Goal: Information Seeking & Learning: Learn about a topic

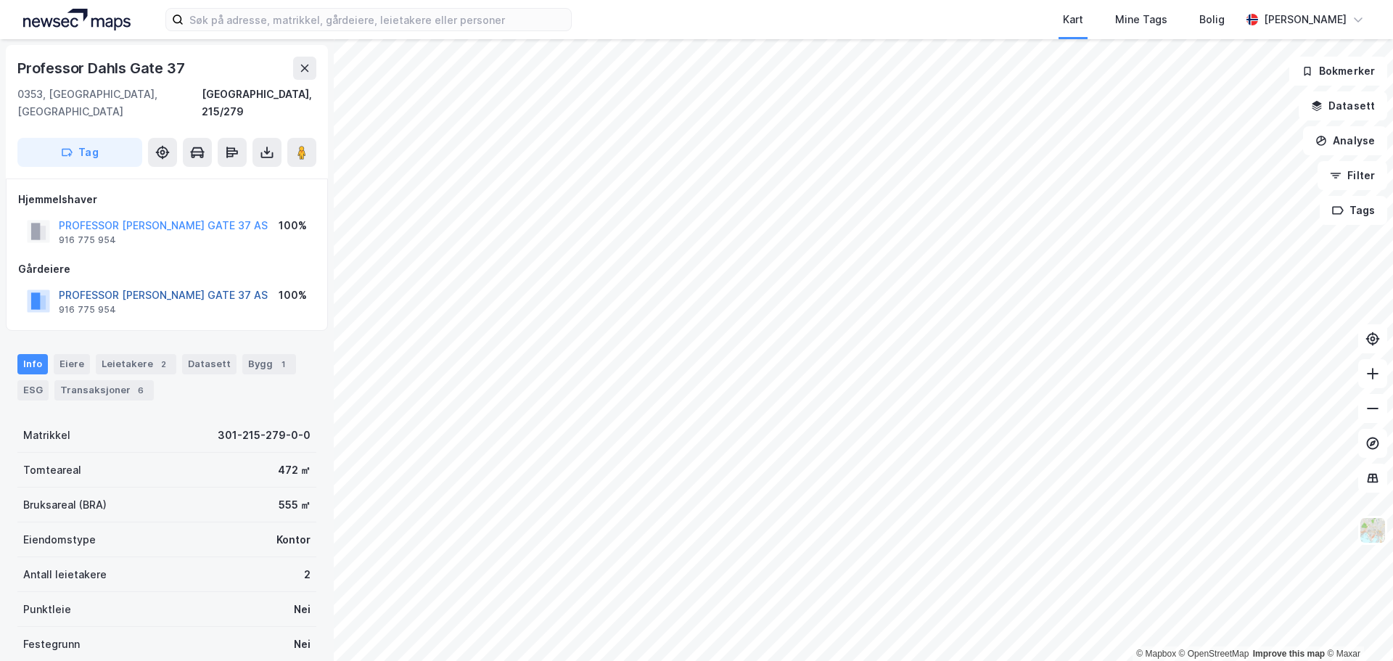
click at [0, 0] on button "PROFESSOR [PERSON_NAME] GATE 37 AS" at bounding box center [0, 0] width 0 height 0
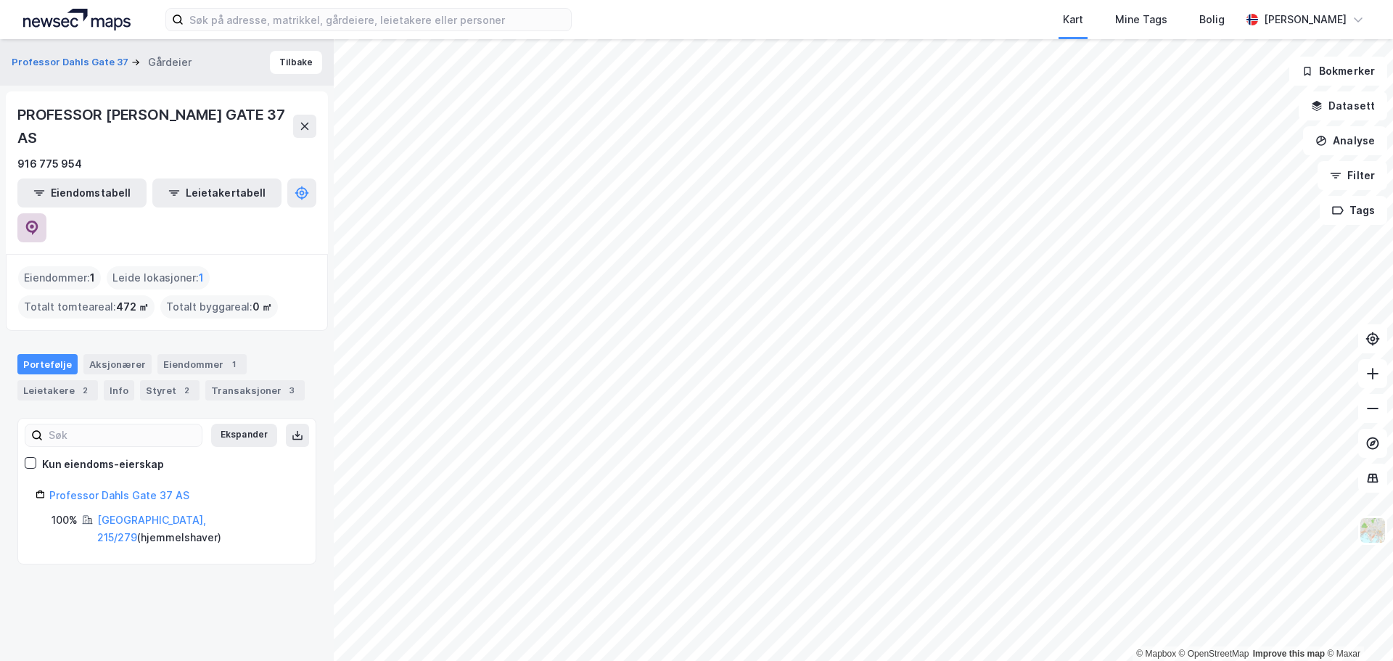
click at [39, 220] on icon at bounding box center [32, 227] width 15 height 15
